Goal: Information Seeking & Learning: Learn about a topic

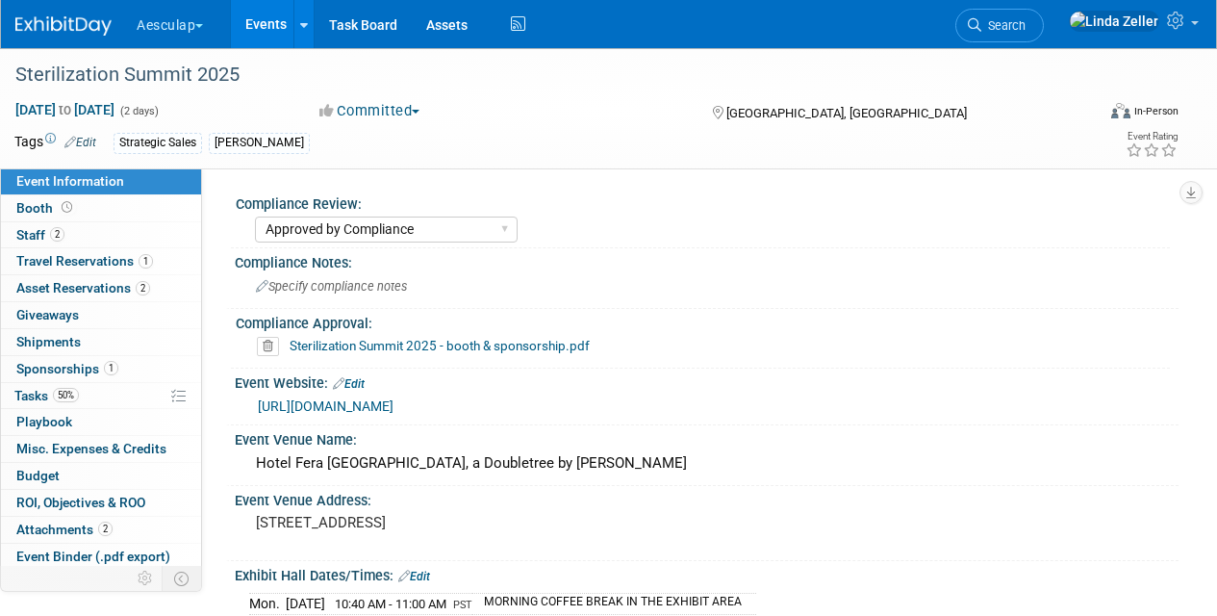
select select "Approved by Compliance"
select select "Strategic Sales"
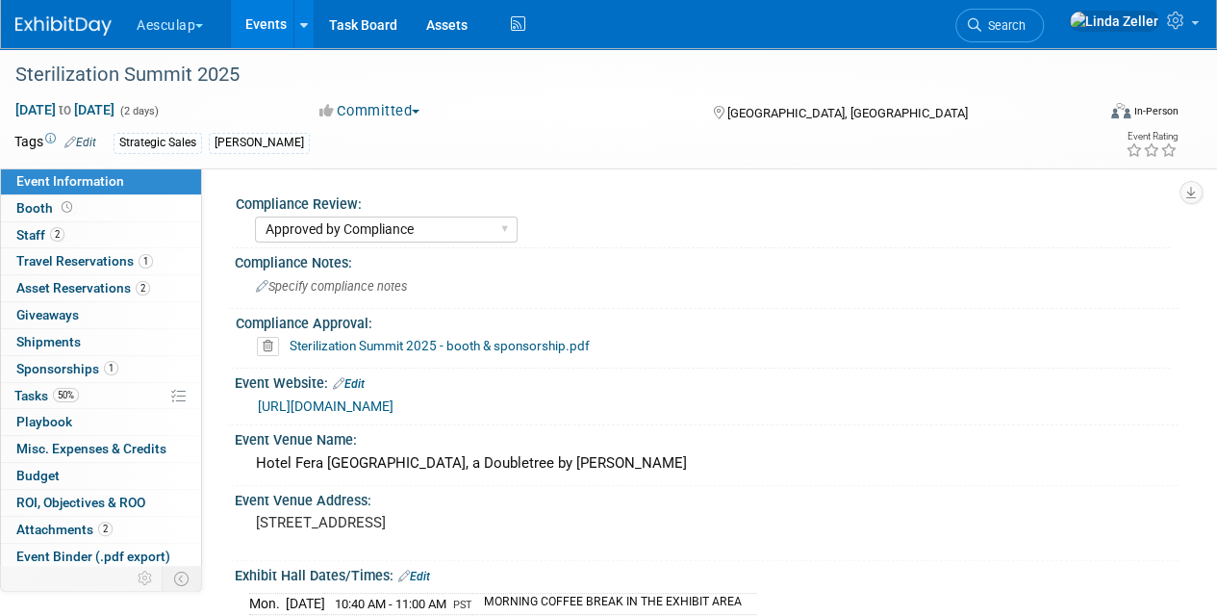
click at [822, 129] on div "Tags Edit Strategic Sales Linda" at bounding box center [496, 143] width 965 height 29
click at [1026, 26] on span "Search" at bounding box center [1003, 25] width 44 height 14
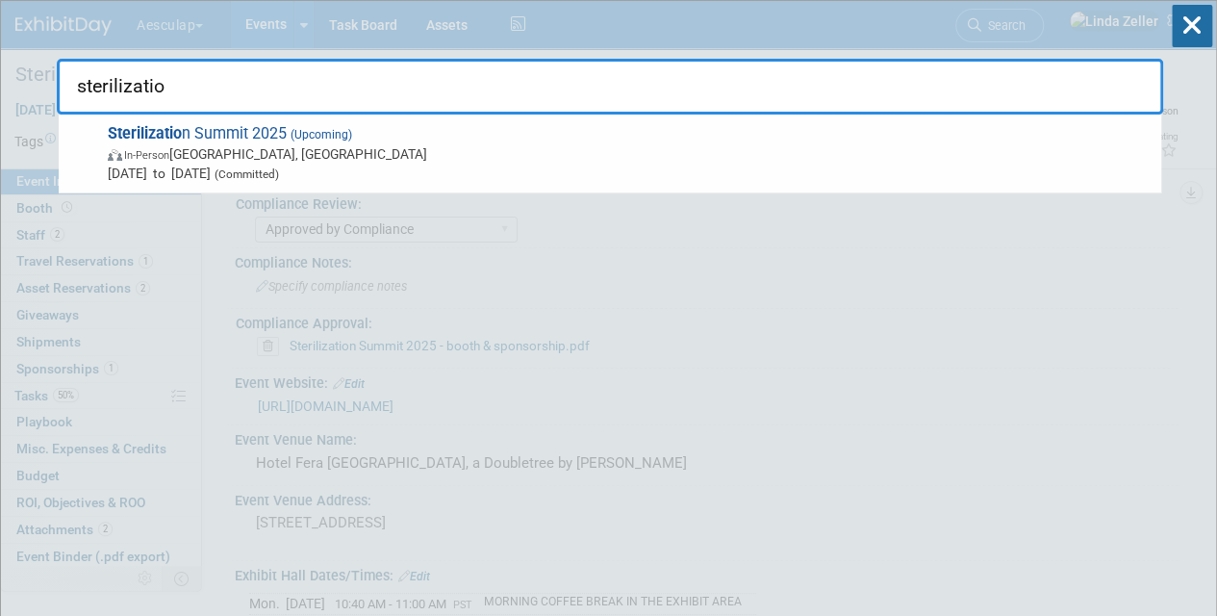
type input "sterilizatio"
click at [290, 14] on div "sterilizatio Sterilizatio n Summit 2025 (Upcoming) In-Person Orange, CA Oct 20,…" at bounding box center [610, 58] width 1107 height 114
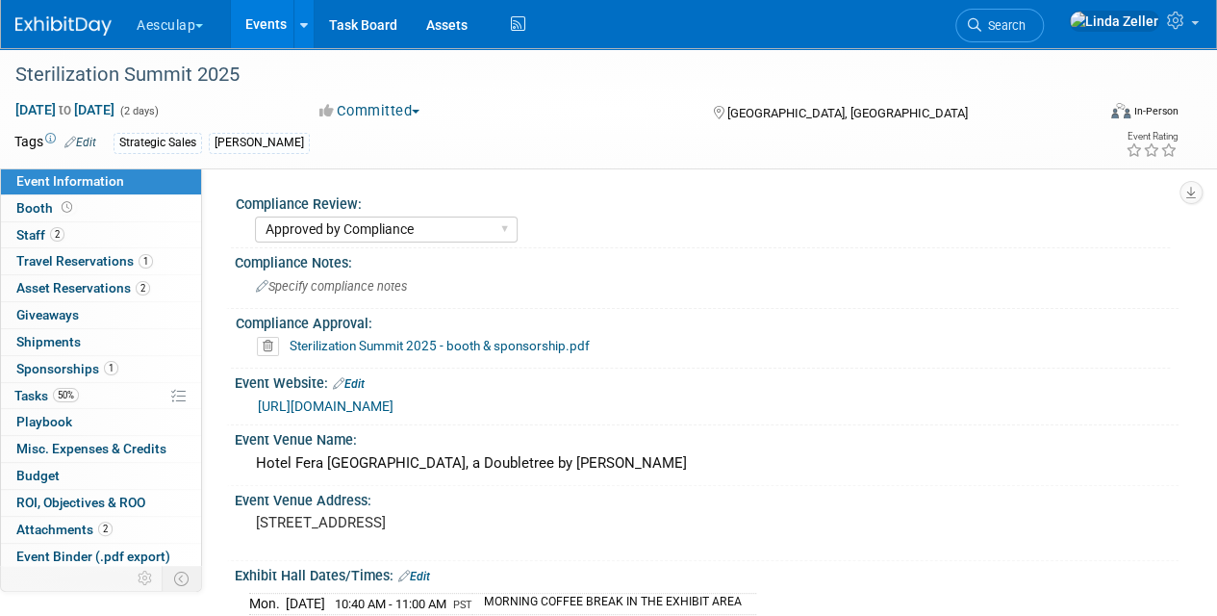
click at [189, 23] on button "Aesculap" at bounding box center [181, 21] width 92 height 42
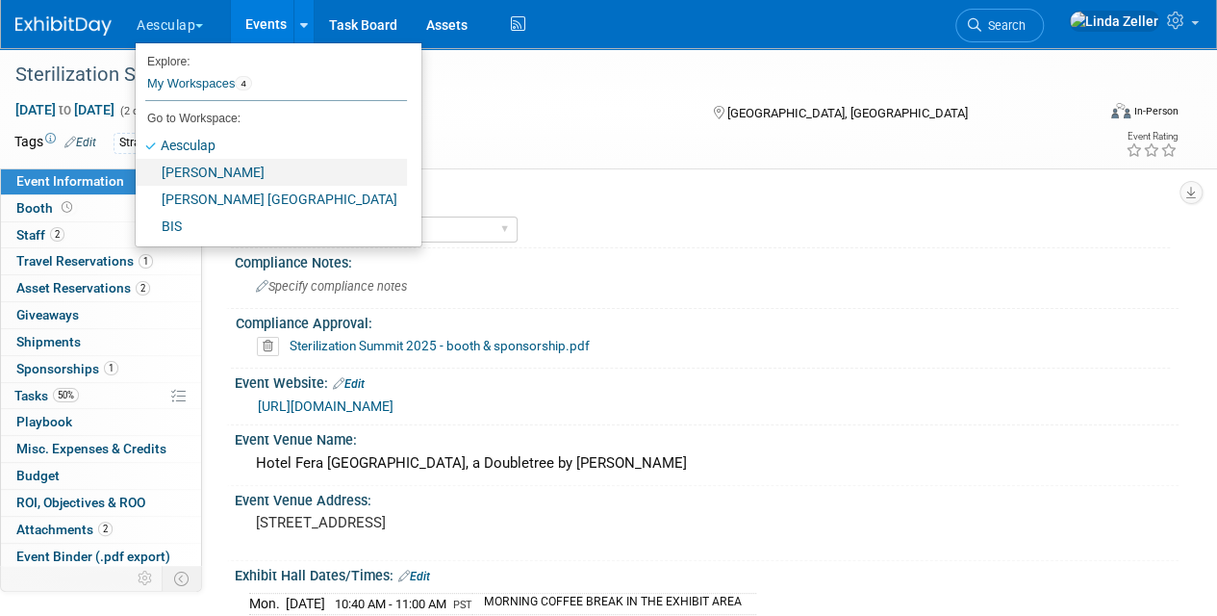
click at [202, 171] on link "[PERSON_NAME]" at bounding box center [271, 172] width 271 height 27
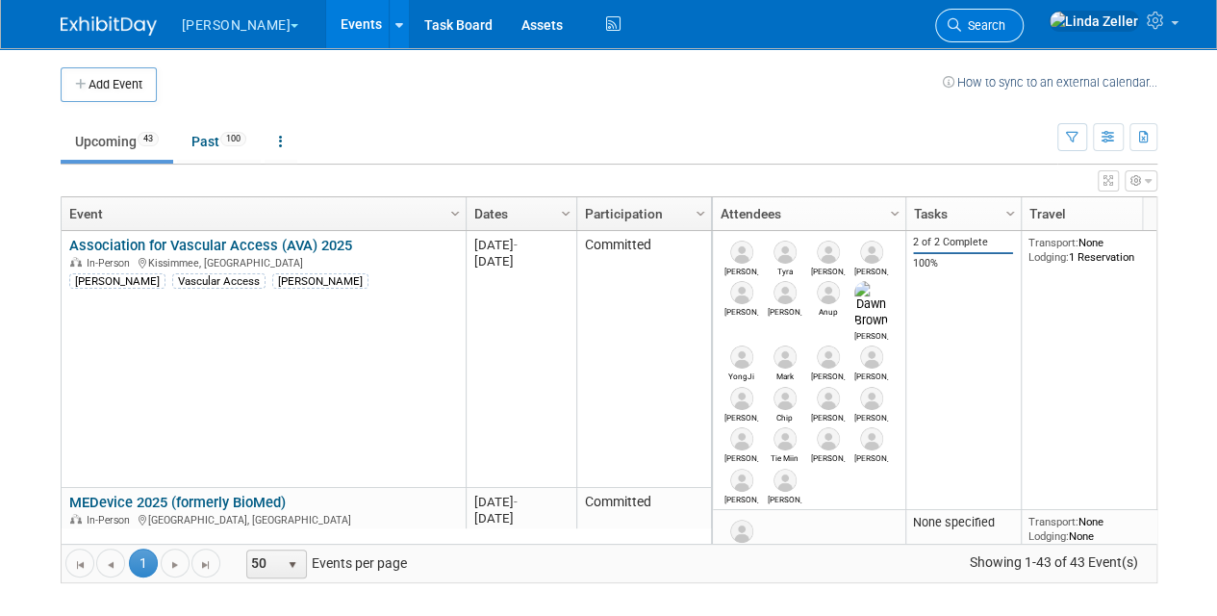
click at [1006, 27] on span "Search" at bounding box center [983, 25] width 44 height 14
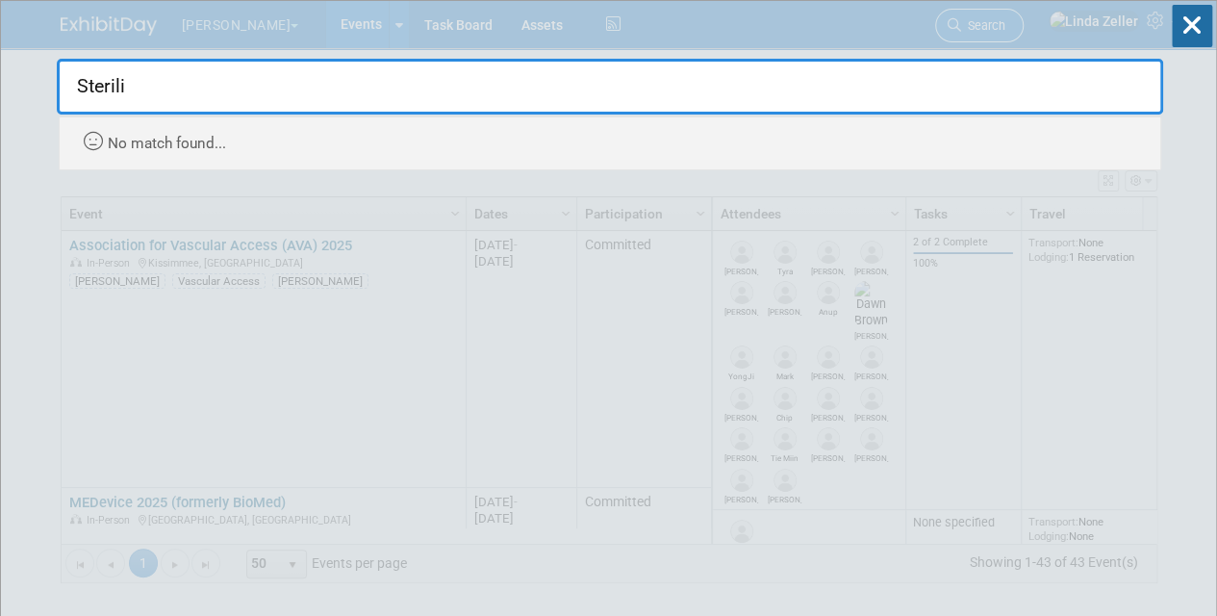
type input "Steriliz"
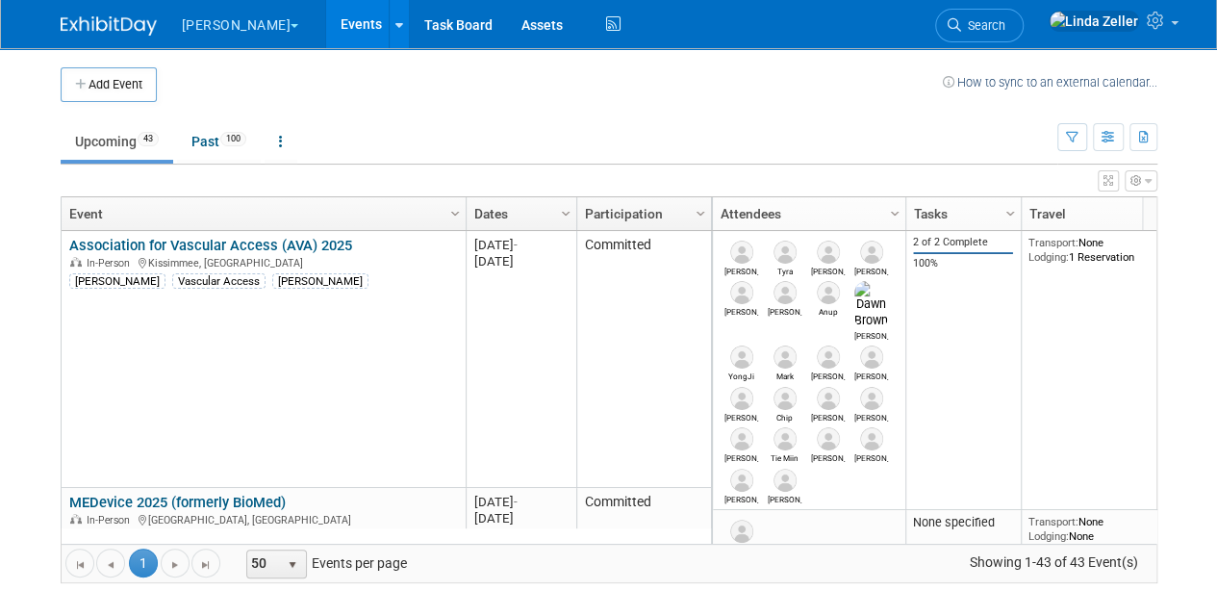
click at [197, 27] on button "[PERSON_NAME]" at bounding box center [251, 21] width 143 height 42
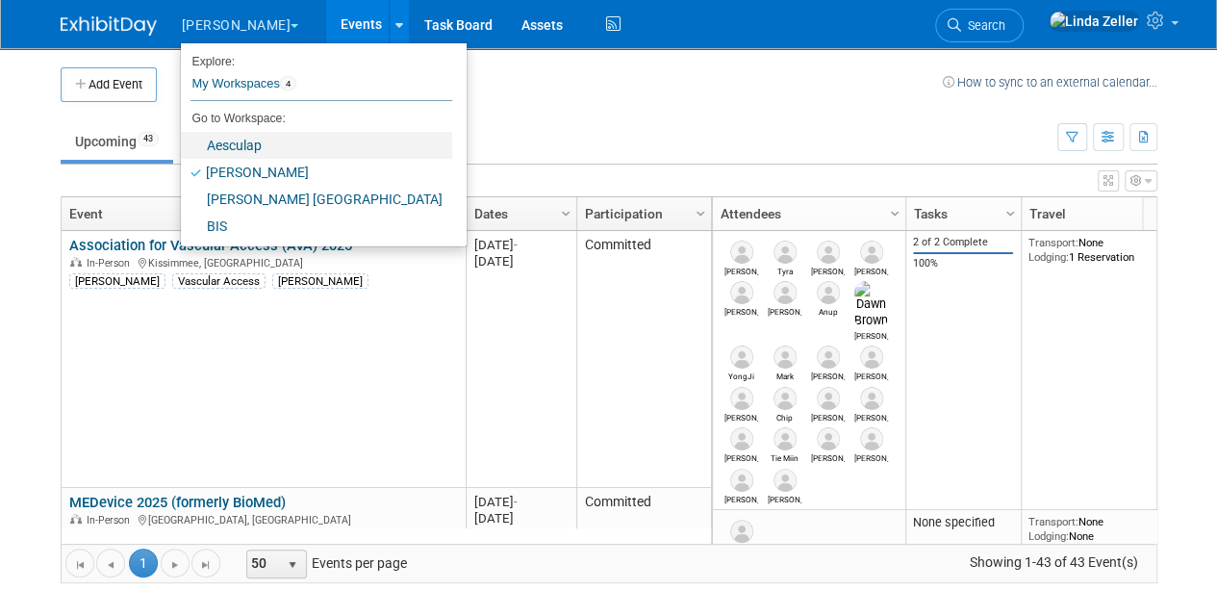
click at [210, 149] on link "Aesculap" at bounding box center [316, 145] width 271 height 27
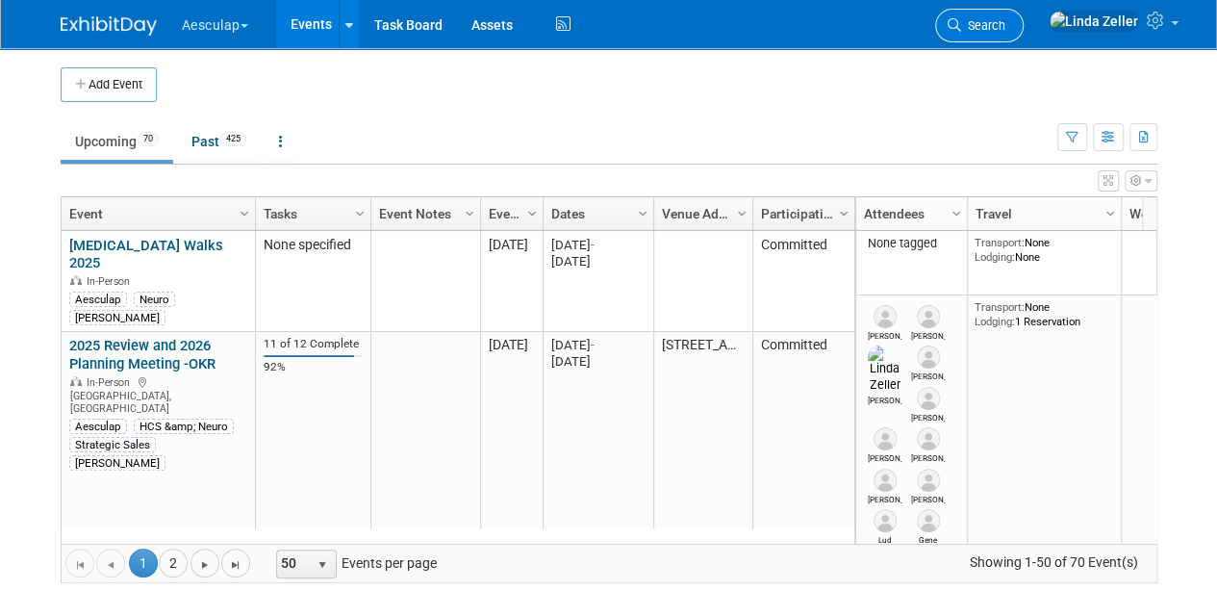
click at [1006, 19] on span "Search" at bounding box center [983, 25] width 44 height 14
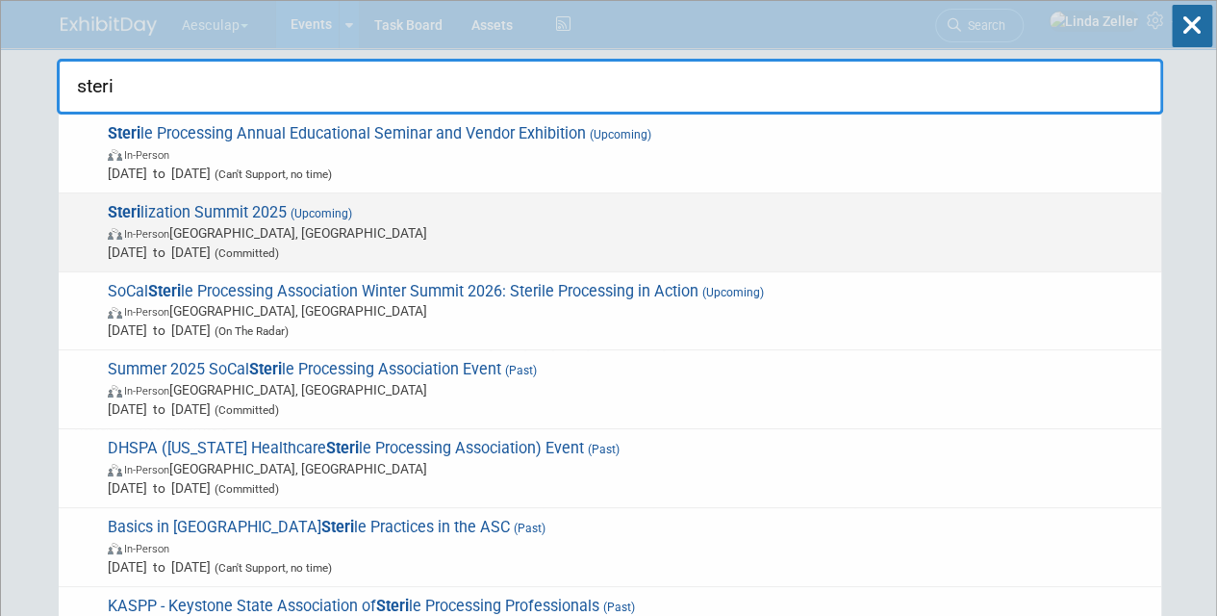
type input "steri"
click at [308, 217] on span "(Upcoming)" at bounding box center [319, 213] width 65 height 13
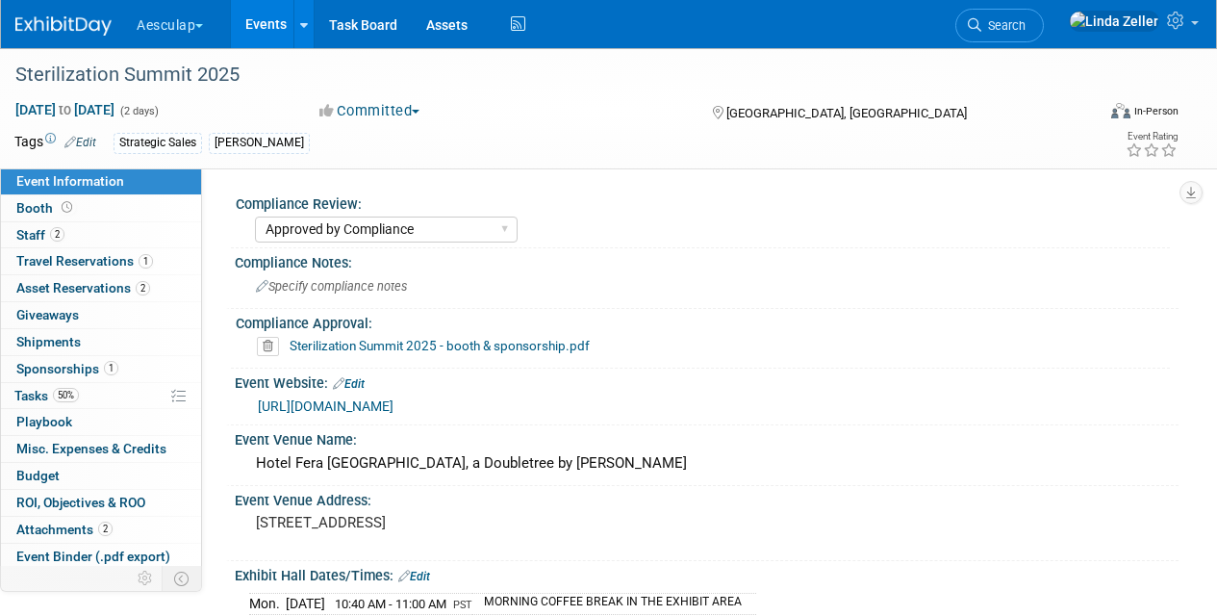
select select "Approved by Compliance"
select select "Strategic Sales"
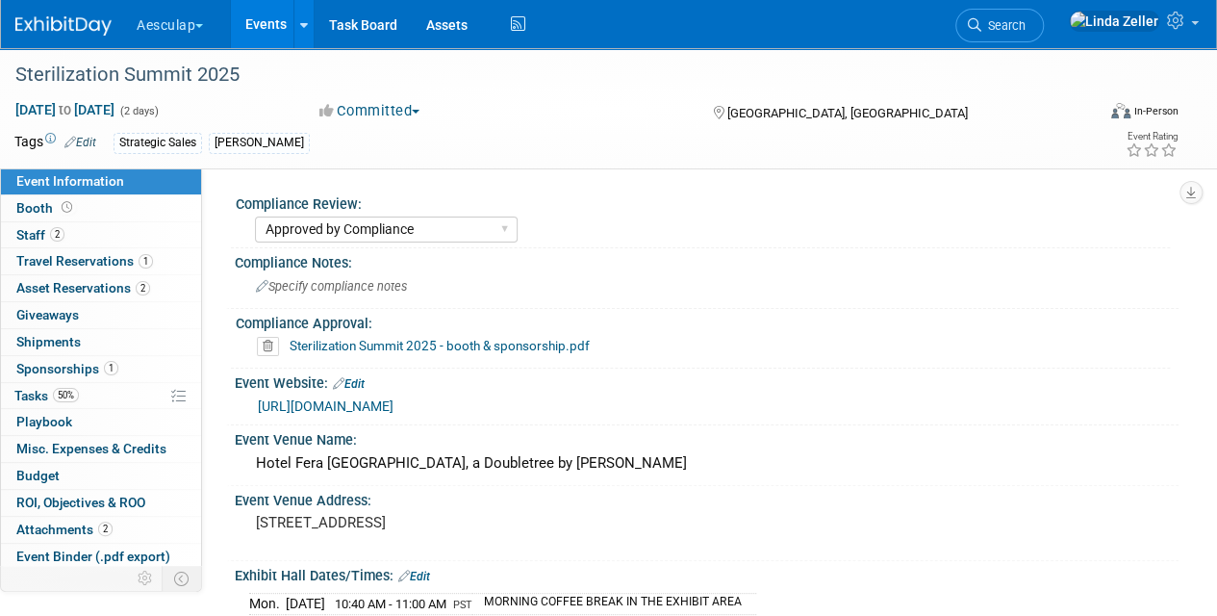
click at [475, 346] on link "Sterilization Summit 2025 - booth & sponsorship.pdf" at bounding box center [440, 345] width 300 height 15
click at [34, 368] on span "Sponsorships 1" at bounding box center [67, 368] width 102 height 15
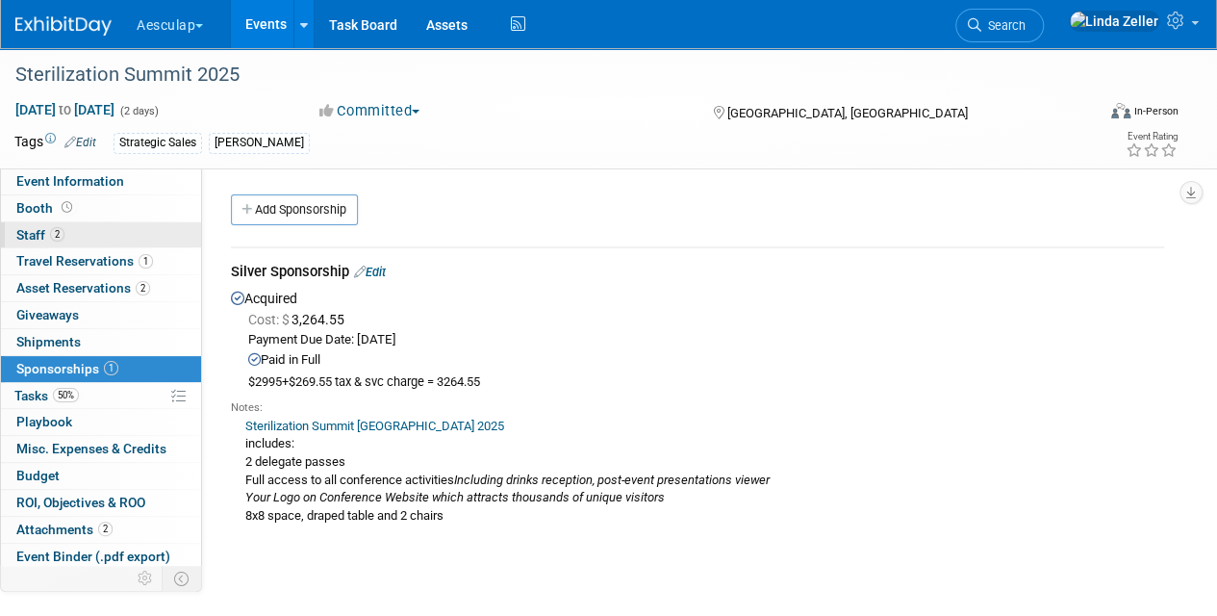
click at [27, 235] on span "Staff 2" at bounding box center [40, 234] width 48 height 15
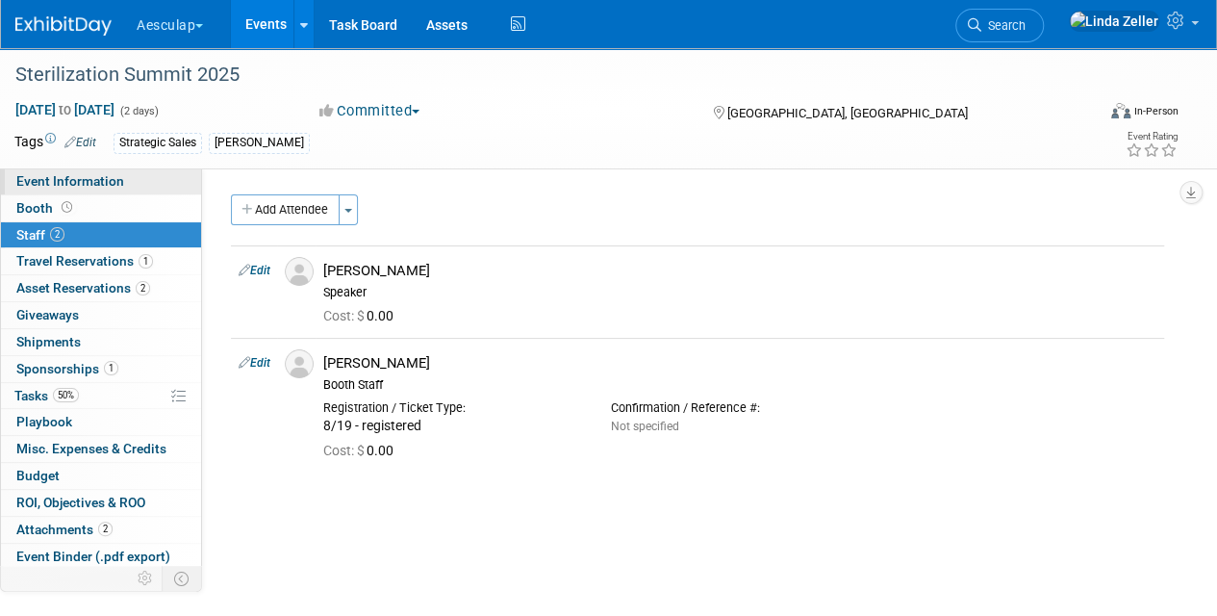
click at [87, 177] on span "Event Information" at bounding box center [70, 180] width 108 height 15
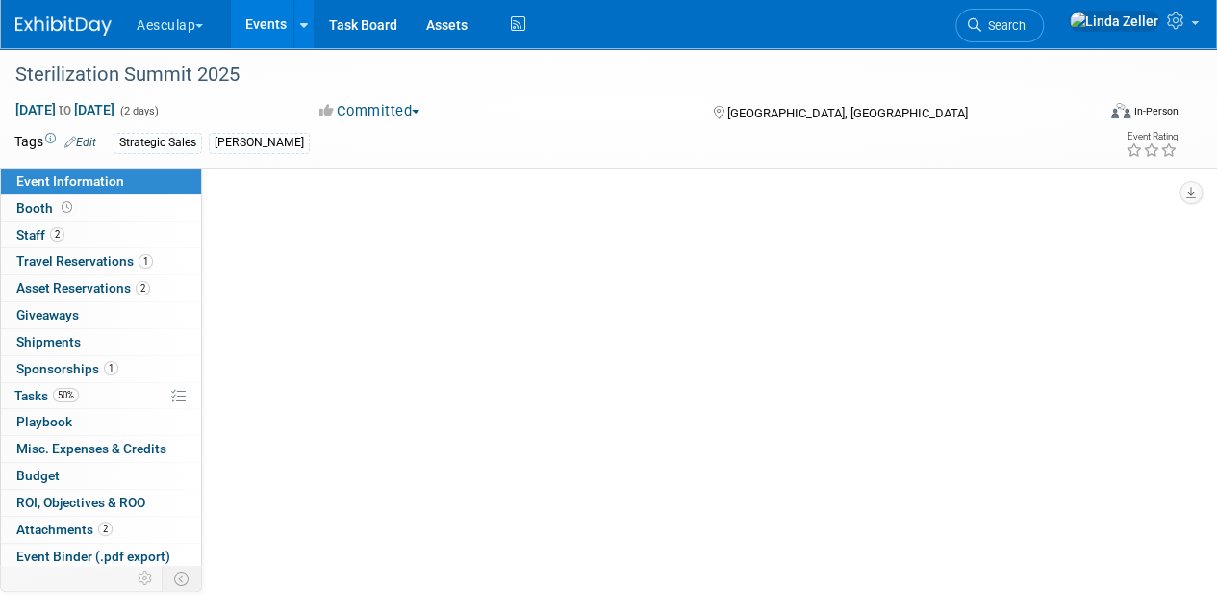
select select "Approved by Compliance"
select select "Strategic Sales"
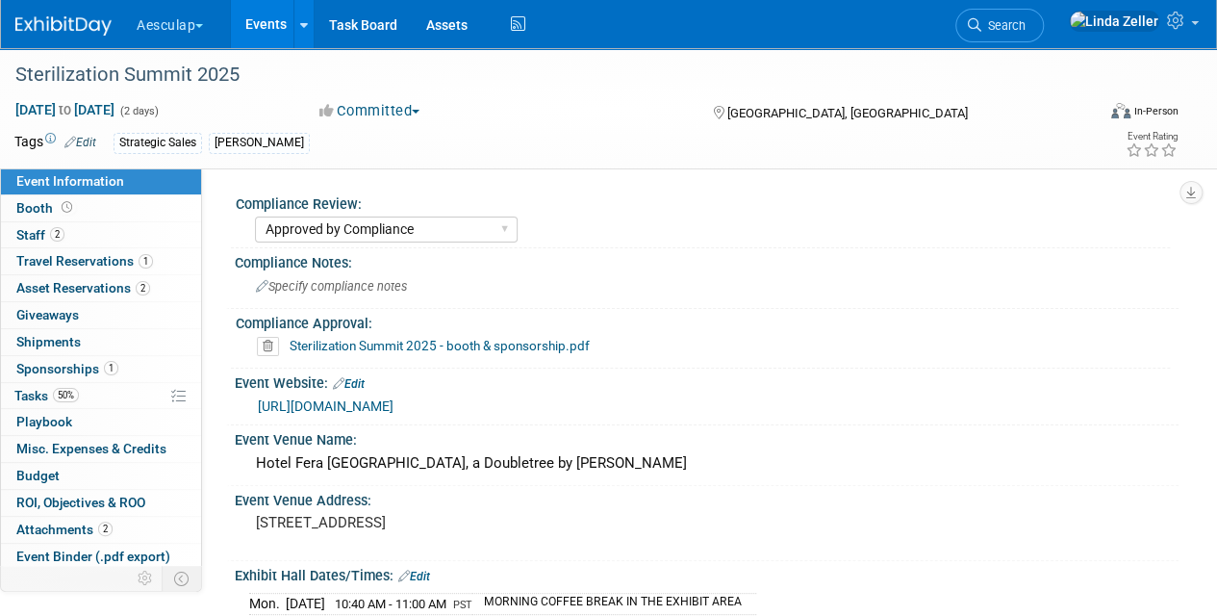
click at [394, 407] on link "[URL][DOMAIN_NAME]" at bounding box center [326, 405] width 136 height 15
click at [394, 404] on link "[URL][DOMAIN_NAME]" at bounding box center [326, 405] width 136 height 15
click at [1040, 35] on link "Search" at bounding box center [999, 26] width 89 height 34
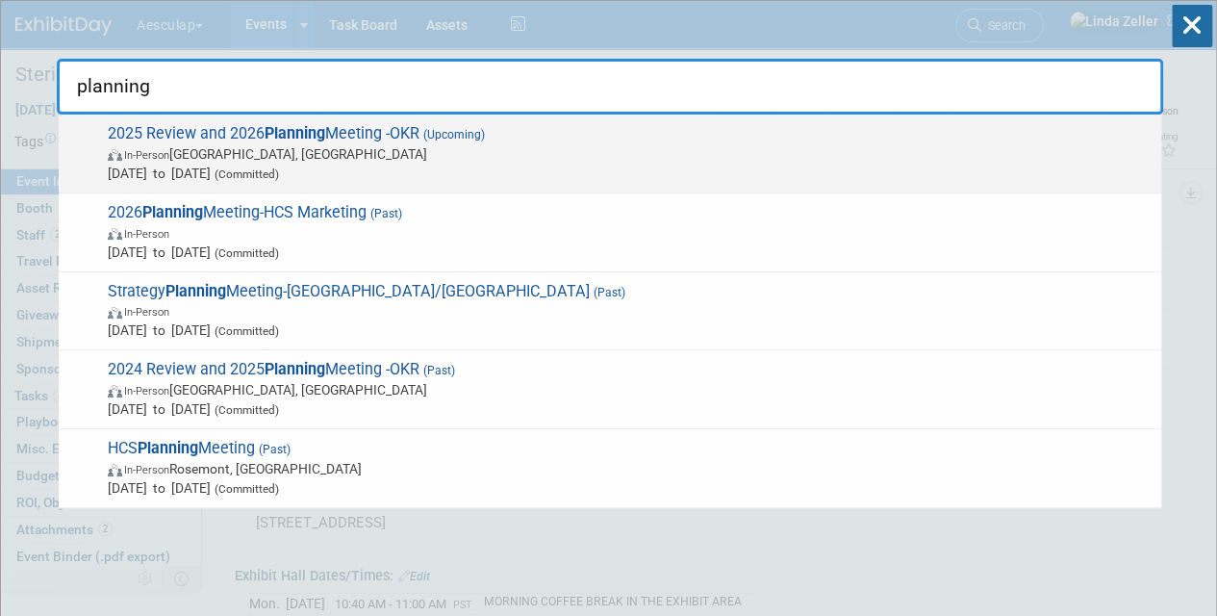
type input "planning"
click at [244, 164] on span "[DATE] to [DATE] (Committed)" at bounding box center [630, 173] width 1044 height 19
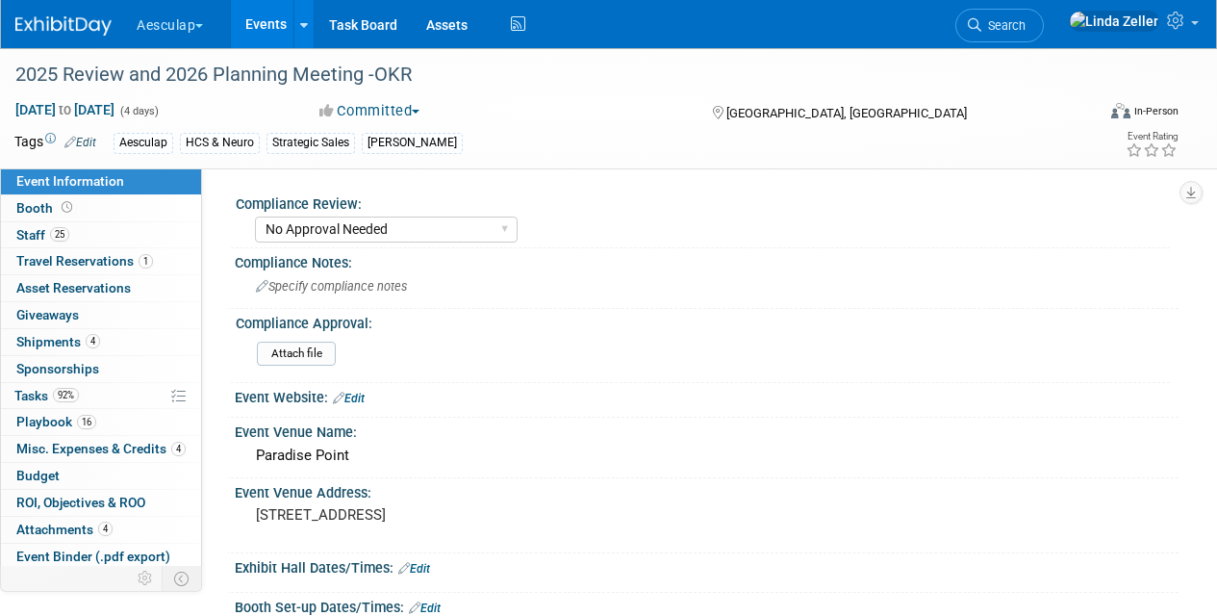
select select "No Approval Needed"
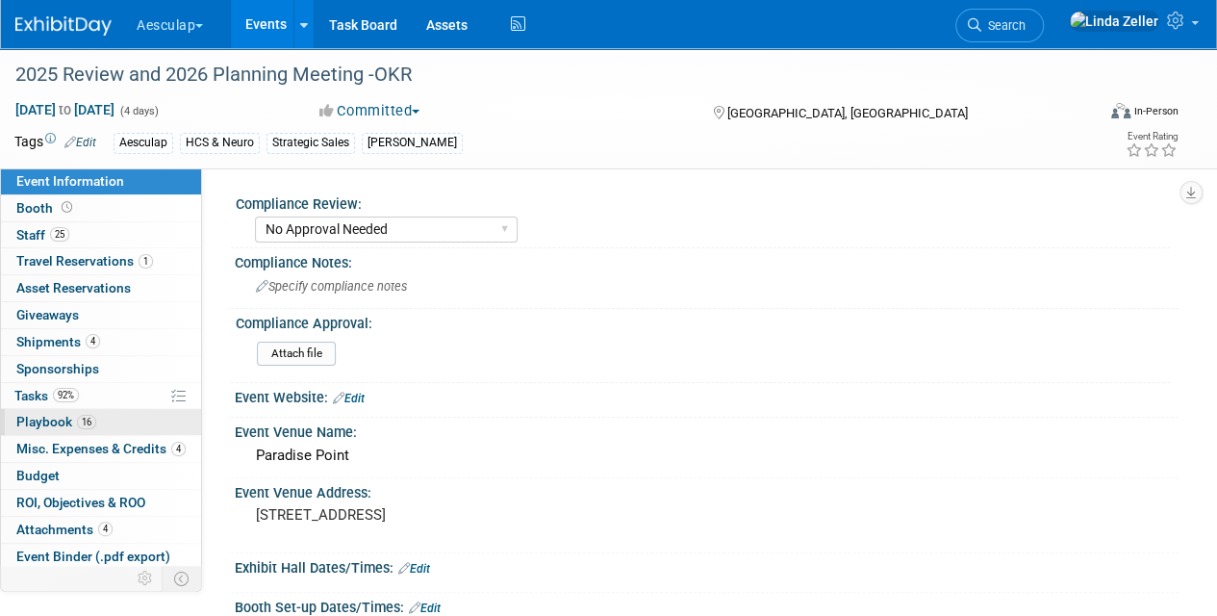
click at [37, 416] on span "Playbook 16" at bounding box center [56, 421] width 80 height 15
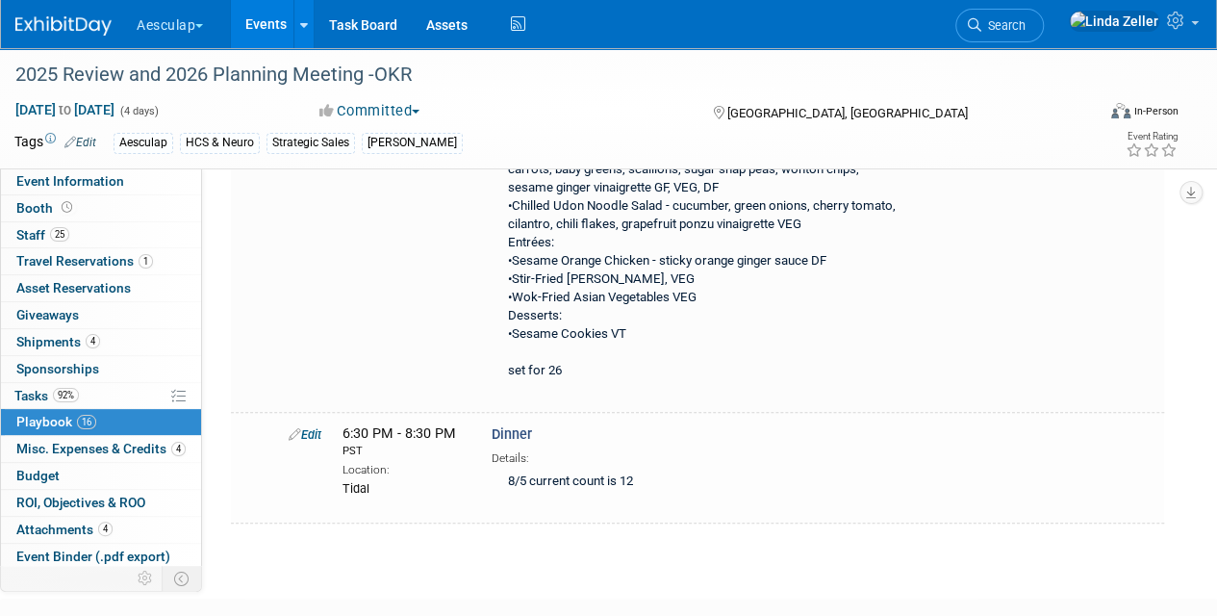
scroll to position [7802, 0]
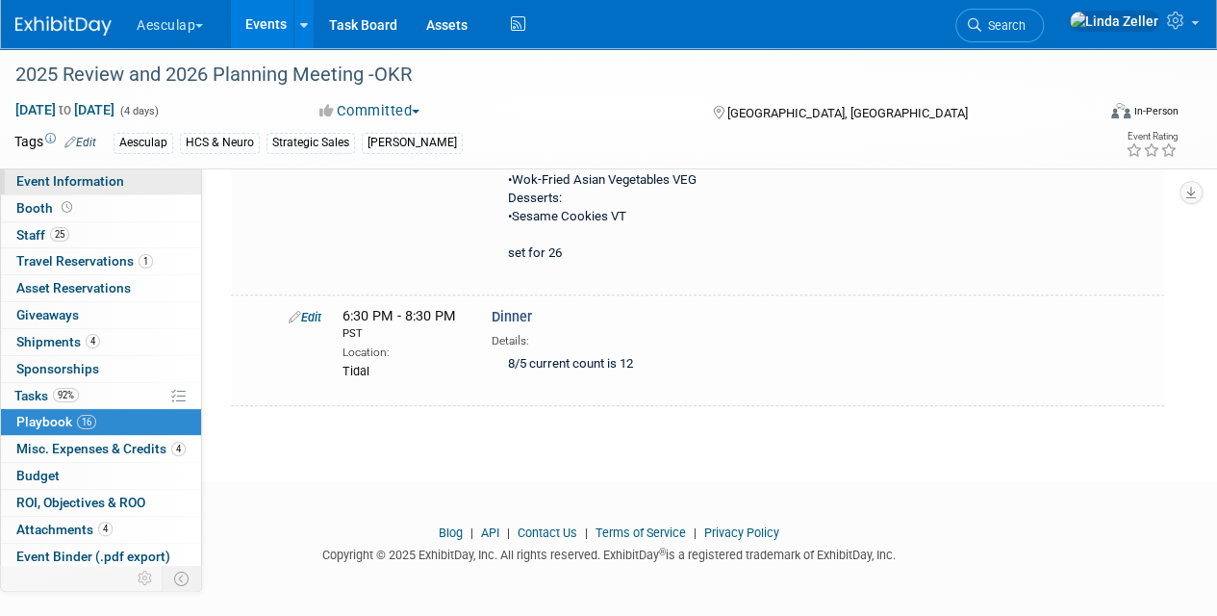
click at [35, 171] on link "Event Information" at bounding box center [101, 181] width 200 height 26
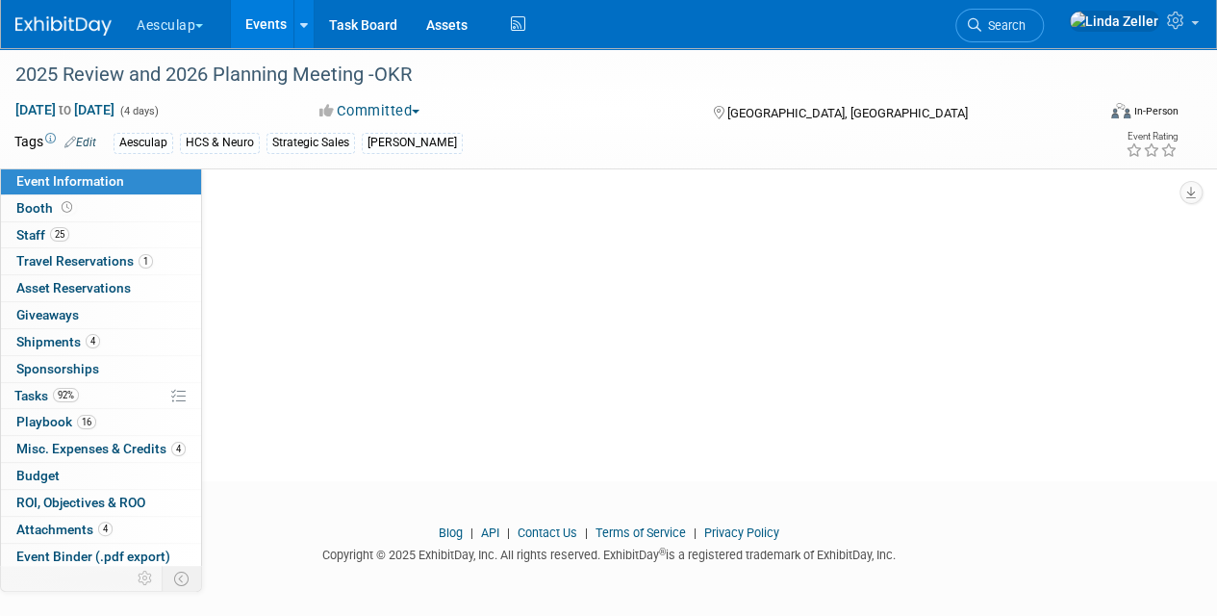
scroll to position [0, 0]
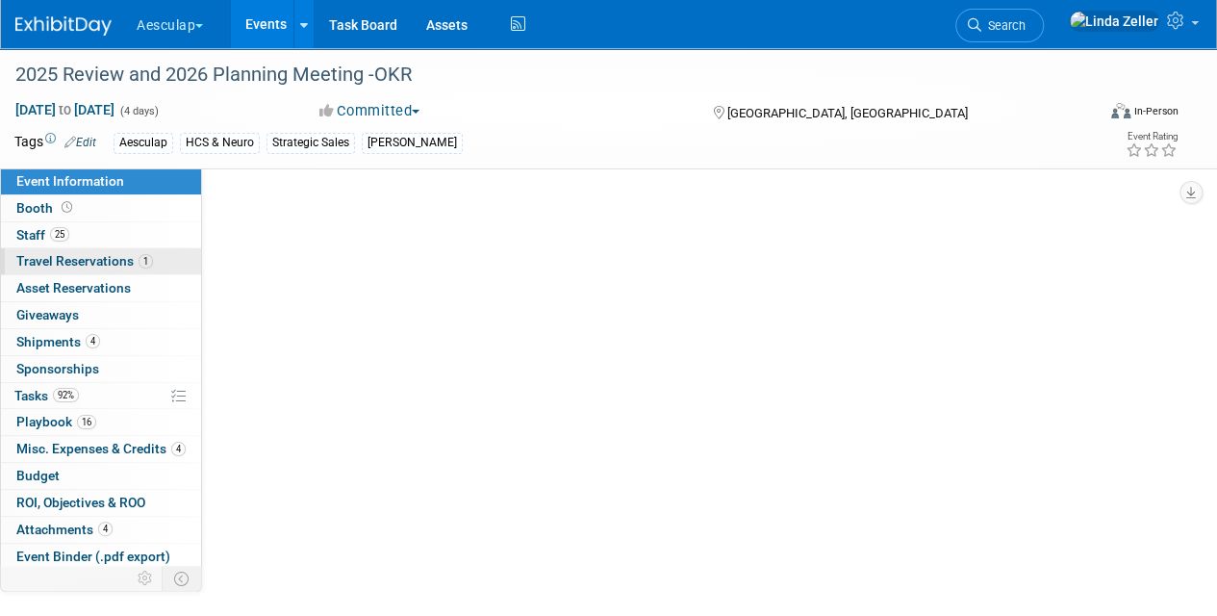
select select "No Approval Needed"
